Goal: Information Seeking & Learning: Learn about a topic

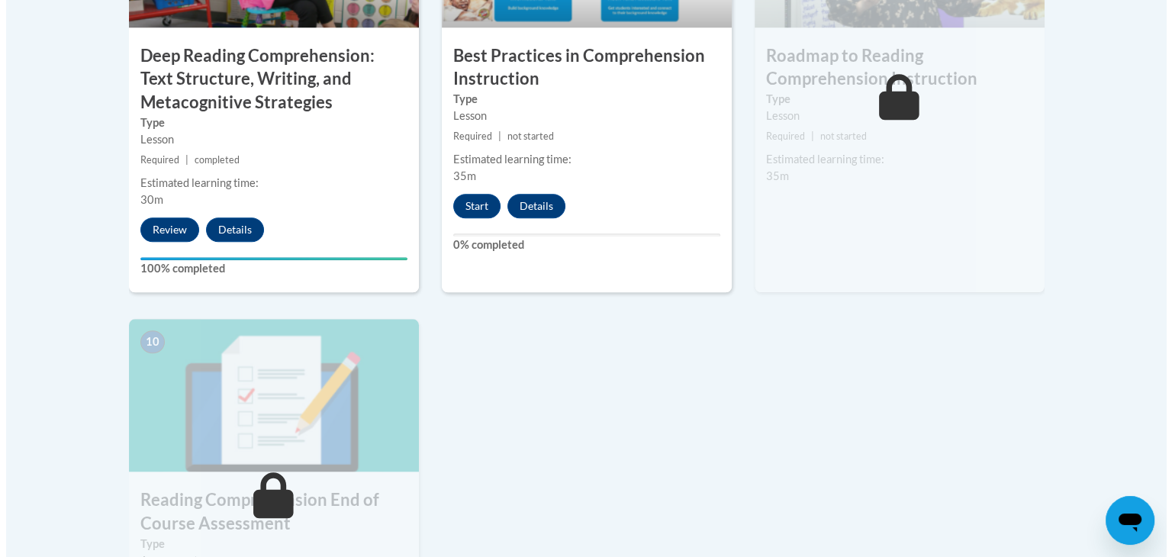
scroll to position [1526, 0]
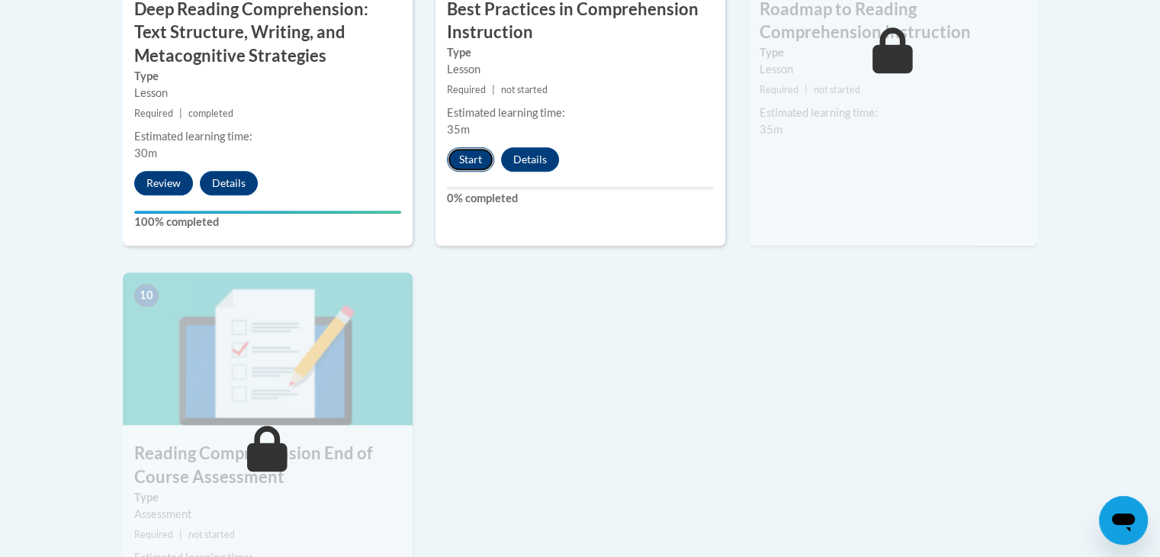
click at [470, 166] on button "Start" at bounding box center [470, 159] width 47 height 24
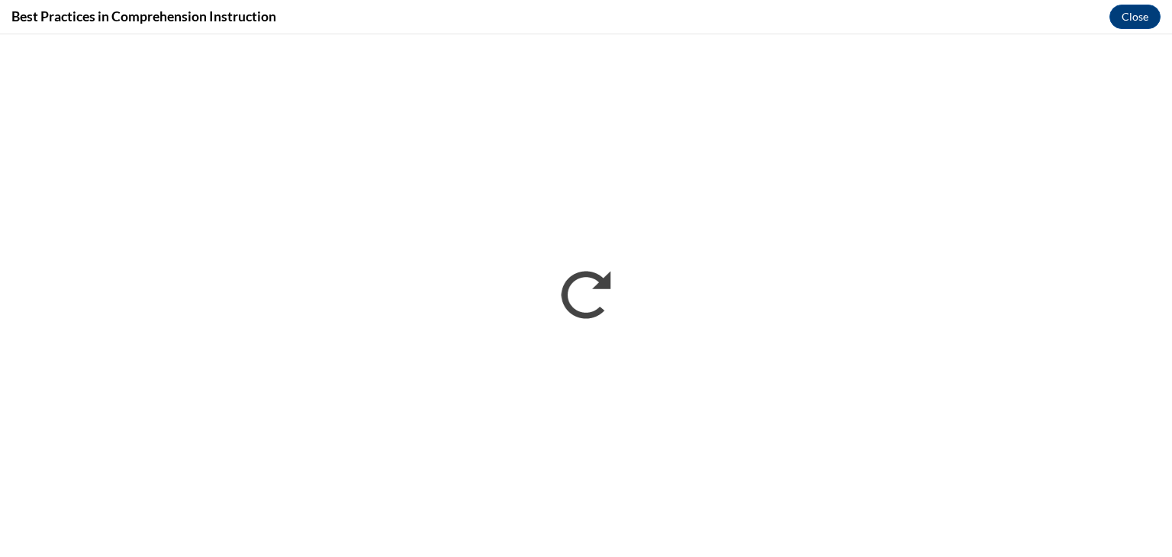
scroll to position [0, 0]
